Goal: Task Accomplishment & Management: Use online tool/utility

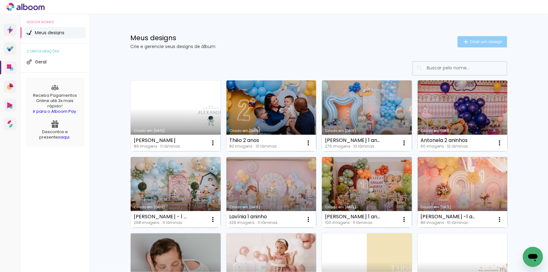
click at [472, 41] on span "Criar um design" at bounding box center [486, 42] width 33 height 4
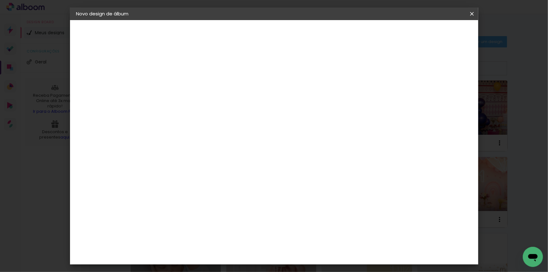
click at [179, 82] on input at bounding box center [179, 84] width 0 height 10
type input "Teste"
type paper-input "Teste"
click at [243, 30] on paper-button "Avançar" at bounding box center [228, 33] width 31 height 11
click at [220, 118] on input at bounding box center [194, 120] width 63 height 8
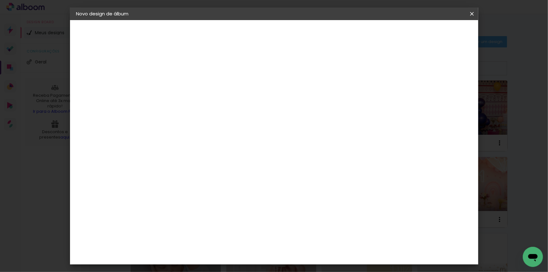
type input "15"
type paper-input "15"
click at [186, 140] on div "Foto 15" at bounding box center [180, 143] width 11 height 10
click at [0, 0] on slot "Avançar" at bounding box center [0, 0] width 0 height 0
click at [221, 152] on span "15 × 21" at bounding box center [206, 160] width 29 height 17
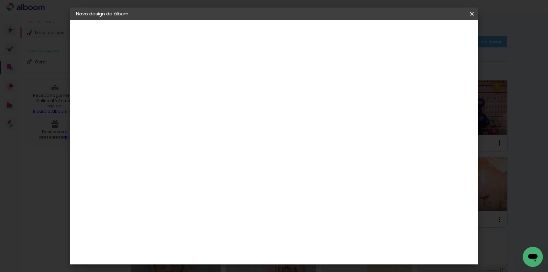
scroll to position [143, 0]
click at [281, 30] on paper-button "Avançar" at bounding box center [266, 33] width 31 height 11
click at [439, 30] on paper-button "Iniciar design" at bounding box center [418, 33] width 41 height 11
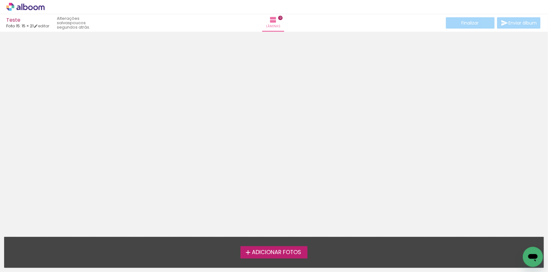
click at [270, 251] on span "Adicionar Fotos" at bounding box center [276, 253] width 49 height 6
click at [0, 0] on input "file" at bounding box center [0, 0] width 0 height 0
click at [287, 251] on span "Adicionar Fotos" at bounding box center [276, 253] width 49 height 6
click at [0, 0] on input "file" at bounding box center [0, 0] width 0 height 0
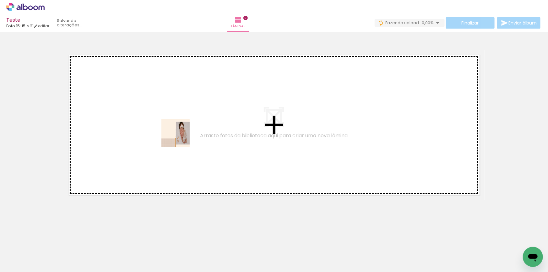
drag, startPoint x: 63, startPoint y: 255, endPoint x: 181, endPoint y: 138, distance: 165.8
click at [181, 138] on quentale-workspace at bounding box center [274, 136] width 548 height 272
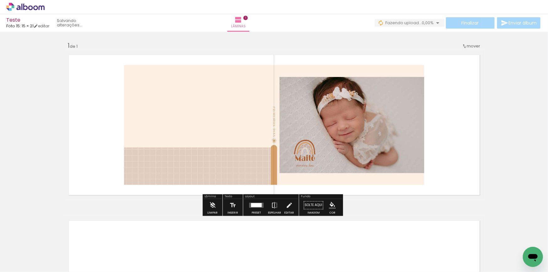
click at [28, 263] on span "Adicionar Fotos" at bounding box center [22, 263] width 19 height 7
click at [0, 0] on input "file" at bounding box center [0, 0] width 0 height 0
click at [19, 263] on span "Adicionar Fotos" at bounding box center [22, 263] width 19 height 7
click at [0, 0] on input "file" at bounding box center [0, 0] width 0 height 0
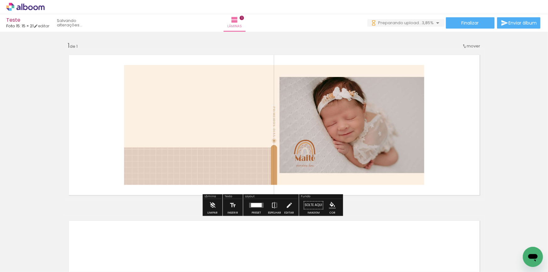
click at [318, 122] on quentale-photo at bounding box center [274, 125] width 300 height 120
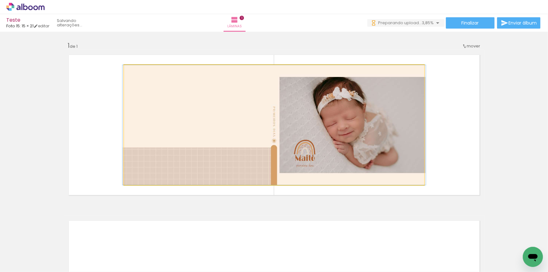
click at [326, 132] on quentale-photo at bounding box center [274, 125] width 300 height 120
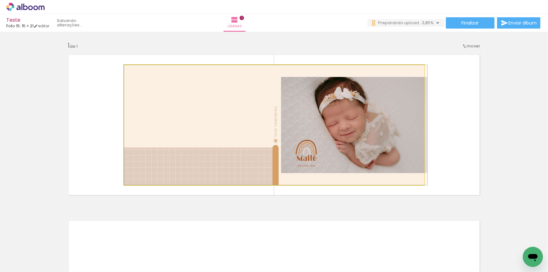
drag, startPoint x: 296, startPoint y: 147, endPoint x: 298, endPoint y: 181, distance: 34.6
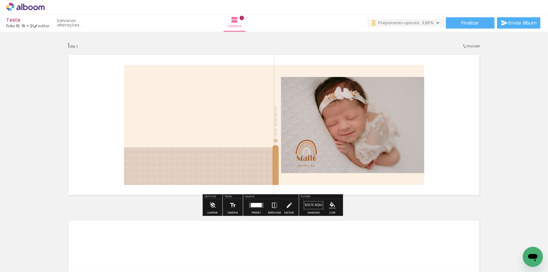
click at [372, 128] on quentale-photo at bounding box center [274, 125] width 300 height 120
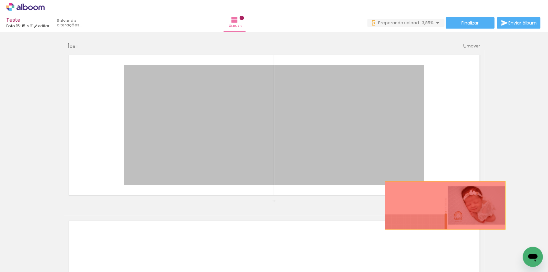
drag, startPoint x: 389, startPoint y: 151, endPoint x: 443, endPoint y: 202, distance: 73.9
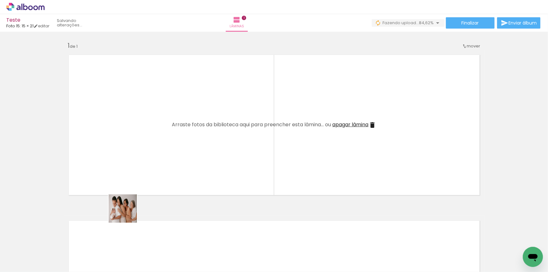
drag, startPoint x: 99, startPoint y: 256, endPoint x: 168, endPoint y: 121, distance: 151.9
click at [168, 121] on quentale-workspace at bounding box center [274, 136] width 548 height 272
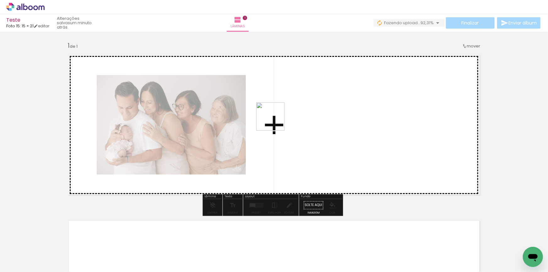
drag, startPoint x: 138, startPoint y: 252, endPoint x: 307, endPoint y: 102, distance: 226.0
click at [307, 102] on quentale-workspace at bounding box center [274, 136] width 548 height 272
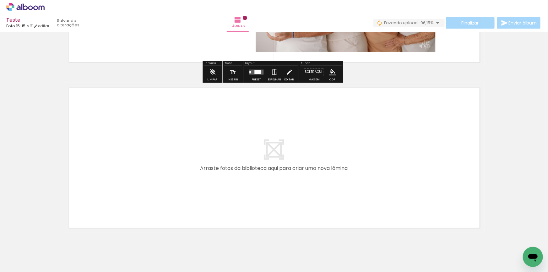
scroll to position [143, 0]
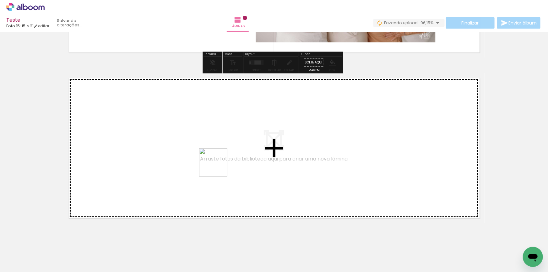
drag, startPoint x: 208, startPoint y: 256, endPoint x: 220, endPoint y: 136, distance: 121.1
click at [220, 136] on quentale-workspace at bounding box center [274, 136] width 548 height 272
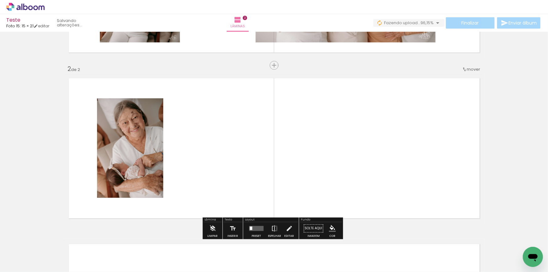
scroll to position [158, 0]
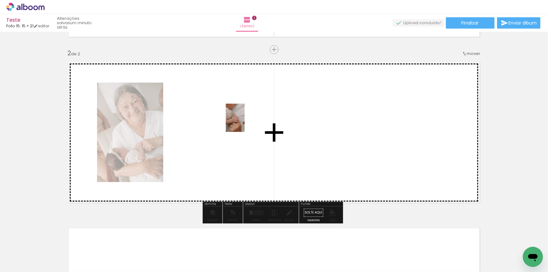
drag, startPoint x: 240, startPoint y: 254, endPoint x: 244, endPoint y: 126, distance: 128.1
click at [244, 122] on quentale-workspace at bounding box center [274, 136] width 548 height 272
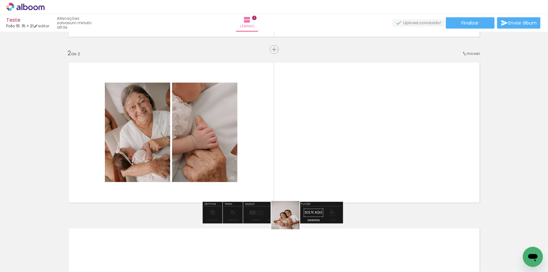
drag, startPoint x: 277, startPoint y: 257, endPoint x: 327, endPoint y: 89, distance: 175.5
click at [327, 89] on quentale-workspace at bounding box center [274, 136] width 548 height 272
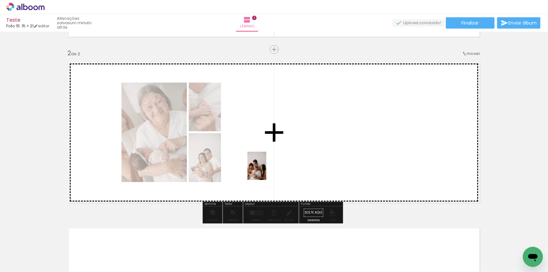
drag, startPoint x: 170, startPoint y: 257, endPoint x: 266, endPoint y: 170, distance: 129.3
click at [266, 170] on quentale-workspace at bounding box center [274, 136] width 548 height 272
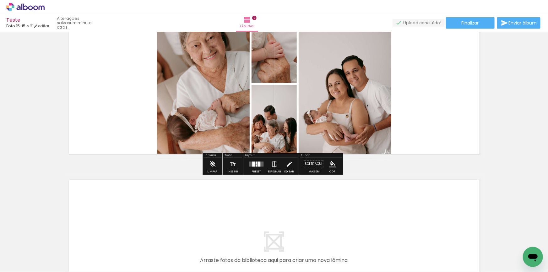
scroll to position [301, 0]
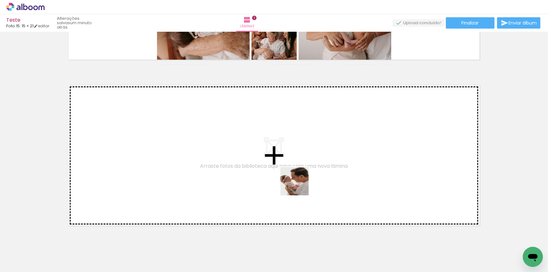
drag, startPoint x: 309, startPoint y: 255, endPoint x: 298, endPoint y: 174, distance: 82.4
click at [298, 174] on quentale-workspace at bounding box center [274, 136] width 548 height 272
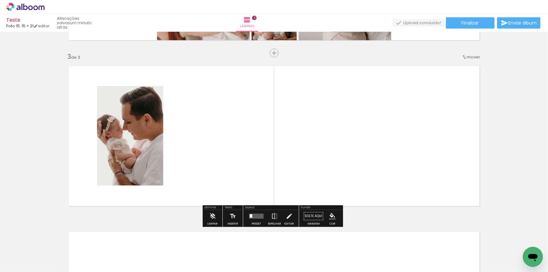
scroll to position [324, 0]
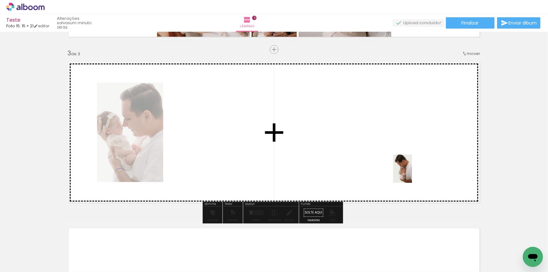
drag, startPoint x: 423, startPoint y: 257, endPoint x: 412, endPoint y: 173, distance: 84.3
click at [412, 173] on quentale-workspace at bounding box center [274, 136] width 548 height 272
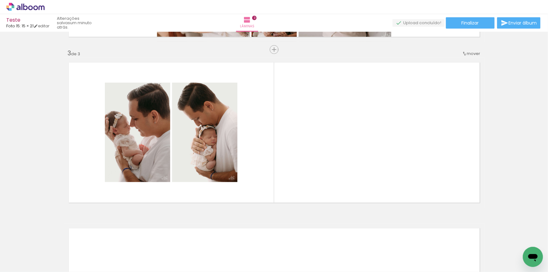
scroll to position [0, 214]
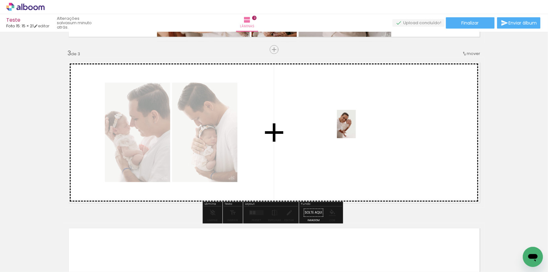
drag, startPoint x: 457, startPoint y: 255, endPoint x: 356, endPoint y: 129, distance: 162.3
click at [356, 129] on quentale-workspace at bounding box center [274, 136] width 548 height 272
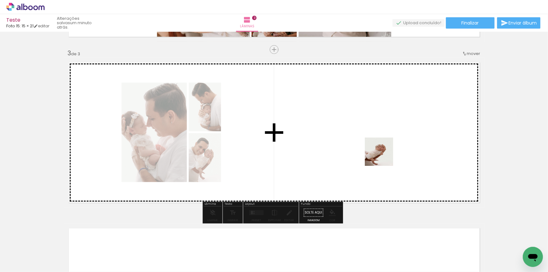
drag, startPoint x: 418, startPoint y: 253, endPoint x: 378, endPoint y: 144, distance: 116.3
click at [378, 144] on quentale-workspace at bounding box center [274, 136] width 548 height 272
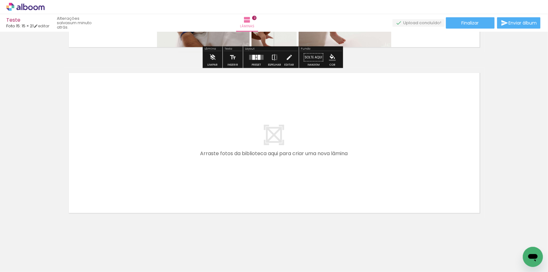
scroll to position [486, 0]
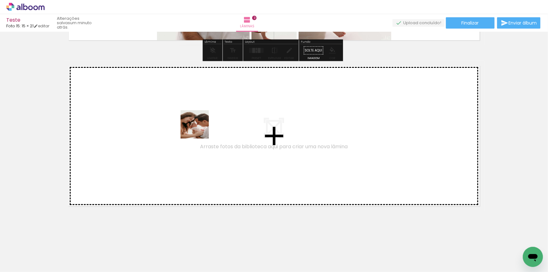
drag, startPoint x: 132, startPoint y: 254, endPoint x: 199, endPoint y: 129, distance: 141.9
click at [199, 129] on quentale-workspace at bounding box center [274, 136] width 548 height 272
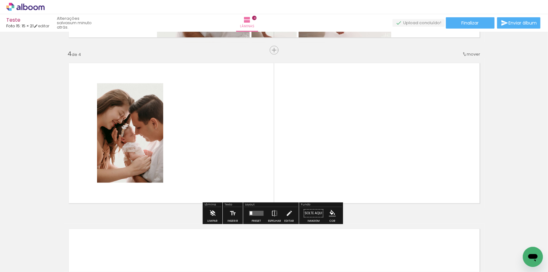
scroll to position [490, 0]
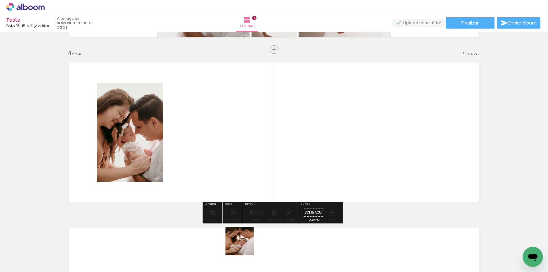
drag, startPoint x: 244, startPoint y: 246, endPoint x: 246, endPoint y: 130, distance: 115.9
click at [246, 130] on quentale-workspace at bounding box center [274, 136] width 548 height 272
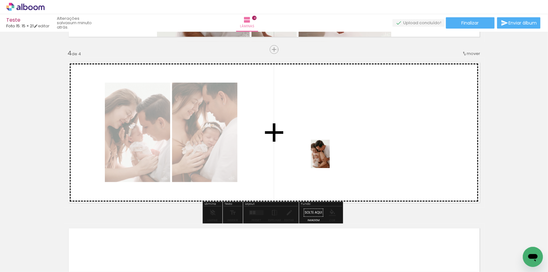
drag, startPoint x: 343, startPoint y: 256, endPoint x: 343, endPoint y: 218, distance: 38.3
click at [330, 159] on quentale-workspace at bounding box center [274, 136] width 548 height 272
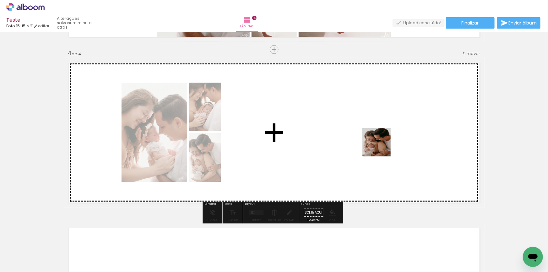
drag, startPoint x: 377, startPoint y: 254, endPoint x: 381, endPoint y: 146, distance: 108.4
click at [381, 146] on quentale-workspace at bounding box center [274, 136] width 548 height 272
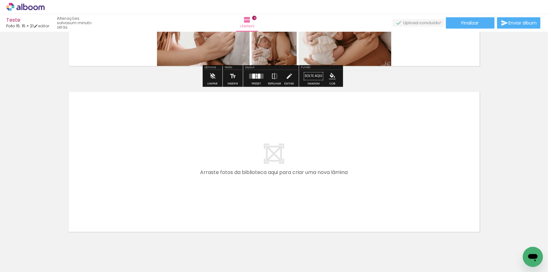
scroll to position [652, 0]
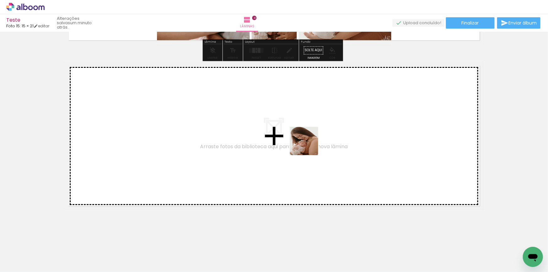
drag, startPoint x: 305, startPoint y: 256, endPoint x: 309, endPoint y: 145, distance: 111.2
click at [309, 145] on quentale-workspace at bounding box center [274, 136] width 548 height 272
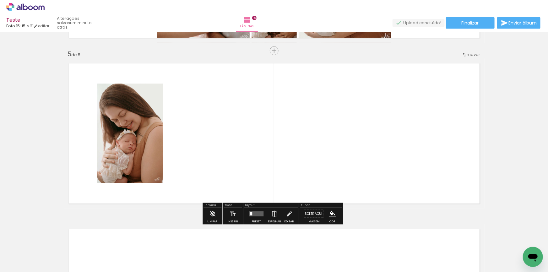
scroll to position [656, 0]
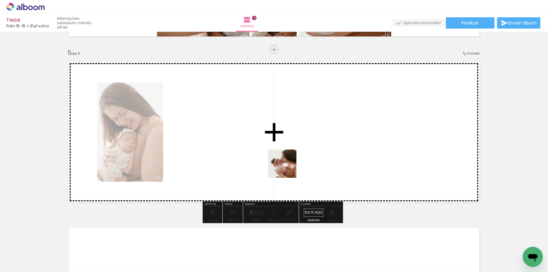
drag, startPoint x: 276, startPoint y: 254, endPoint x: 288, endPoint y: 148, distance: 107.2
click at [288, 148] on quentale-workspace at bounding box center [274, 136] width 548 height 272
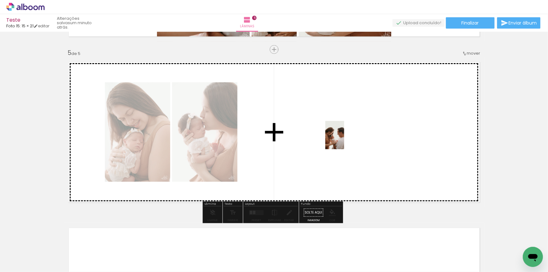
drag, startPoint x: 166, startPoint y: 258, endPoint x: 344, endPoint y: 140, distance: 214.0
click at [344, 140] on quentale-workspace at bounding box center [274, 136] width 548 height 272
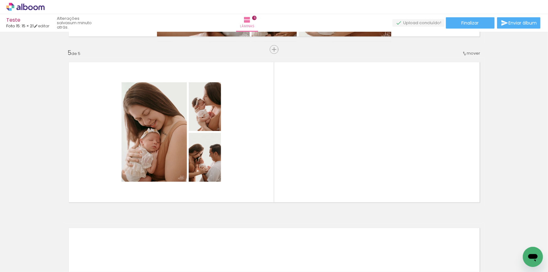
scroll to position [0, 339]
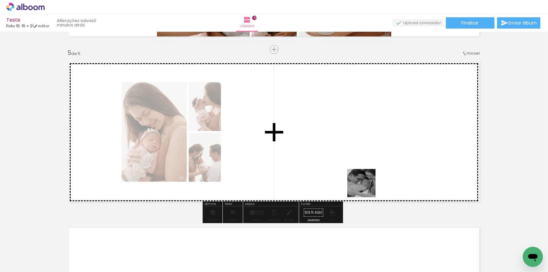
drag, startPoint x: 363, startPoint y: 258, endPoint x: 370, endPoint y: 179, distance: 79.8
click at [370, 179] on quentale-workspace at bounding box center [274, 136] width 548 height 272
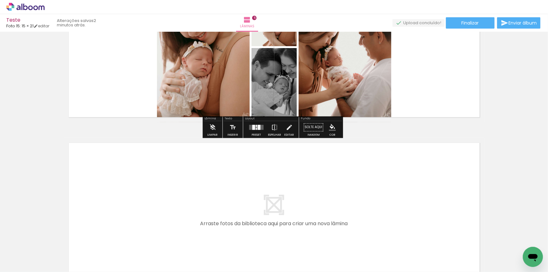
scroll to position [741, 0]
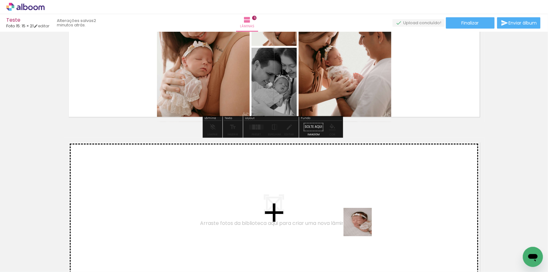
drag, startPoint x: 389, startPoint y: 251, endPoint x: 322, endPoint y: 204, distance: 81.9
click at [322, 204] on quentale-workspace at bounding box center [274, 136] width 548 height 272
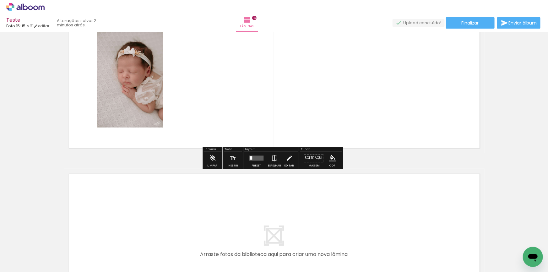
scroll to position [878, 0]
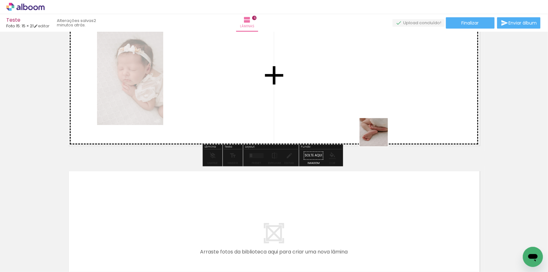
drag, startPoint x: 435, startPoint y: 257, endPoint x: 388, endPoint y: 161, distance: 107.4
click at [378, 137] on quentale-workspace at bounding box center [274, 136] width 548 height 272
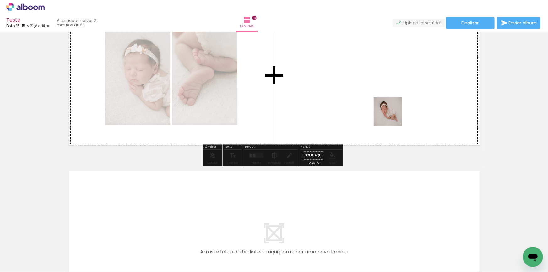
drag, startPoint x: 465, startPoint y: 254, endPoint x: 406, endPoint y: 138, distance: 130.3
click at [392, 115] on quentale-workspace at bounding box center [274, 136] width 548 height 272
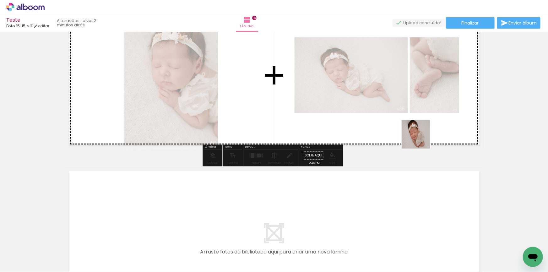
drag, startPoint x: 496, startPoint y: 254, endPoint x: 420, endPoint y: 139, distance: 137.8
click at [420, 139] on quentale-workspace at bounding box center [274, 136] width 548 height 272
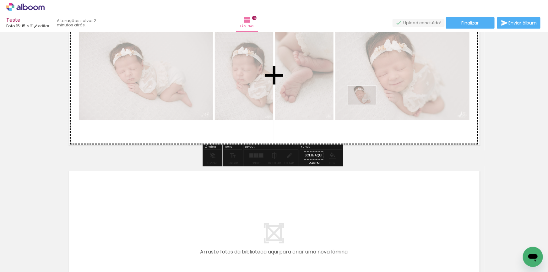
drag, startPoint x: 505, startPoint y: 254, endPoint x: 366, endPoint y: 105, distance: 204.1
click at [366, 105] on quentale-workspace at bounding box center [274, 136] width 548 height 272
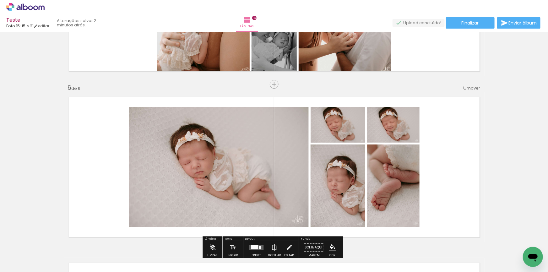
scroll to position [784, 0]
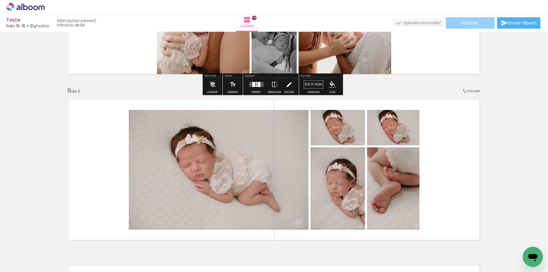
click at [462, 25] on span "Finalizar" at bounding box center [469, 23] width 17 height 4
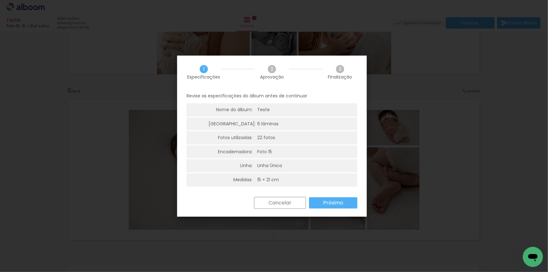
click at [0, 0] on slot "Próximo" at bounding box center [0, 0] width 0 height 0
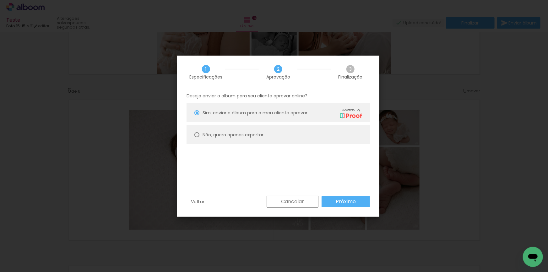
click at [0, 0] on slot "Não, quero apenas exportar" at bounding box center [0, 0] width 0 height 0
type paper-radio-button "on"
click at [238, 115] on span "Sim, enviar o álbum para o meu cliente aprovar" at bounding box center [254, 113] width 105 height 7
type paper-radio-button "on"
click at [0, 0] on slot "Próximo" at bounding box center [0, 0] width 0 height 0
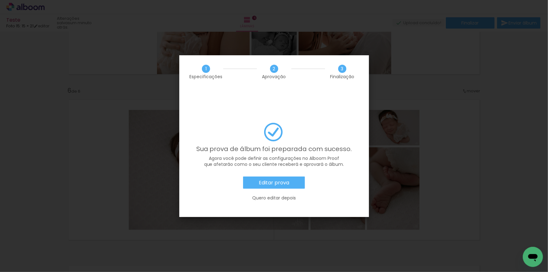
click at [0, 0] on slot "Editar prova" at bounding box center [0, 0] width 0 height 0
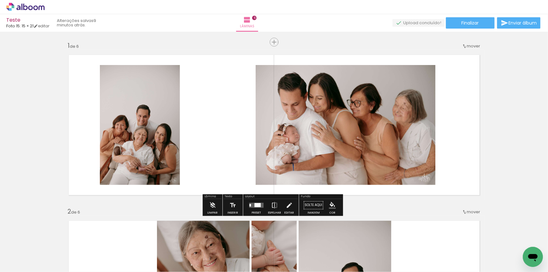
click at [64, 179] on quentale-layouter at bounding box center [274, 125] width 421 height 150
